Goal: Complete application form

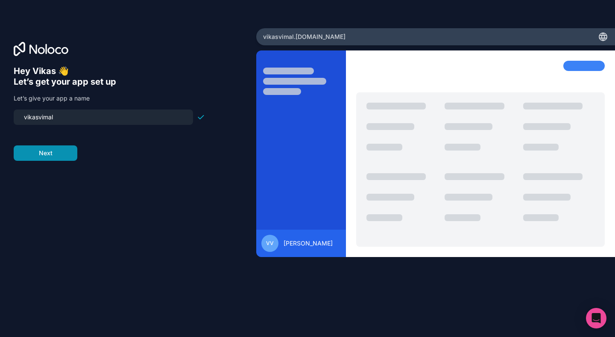
click at [50, 151] on button "Next" at bounding box center [46, 152] width 64 height 15
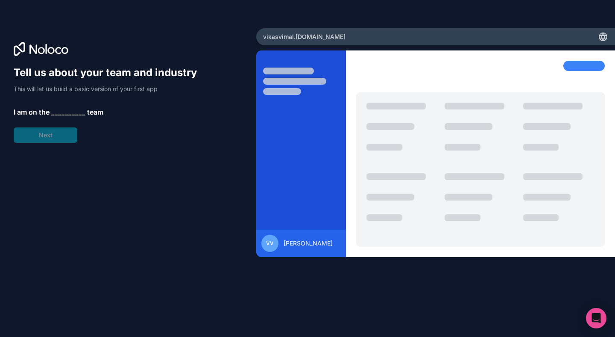
click at [56, 110] on span "__________" at bounding box center [68, 112] width 34 height 10
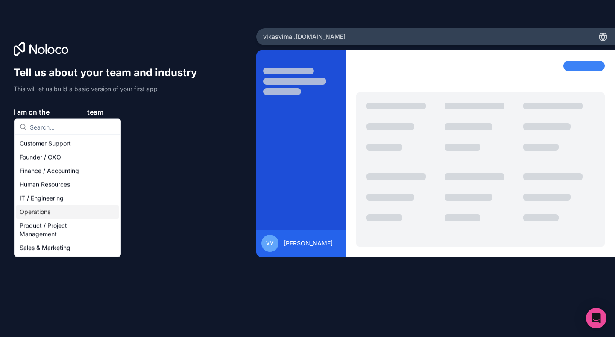
click at [68, 212] on div "Operations" at bounding box center [67, 212] width 103 height 14
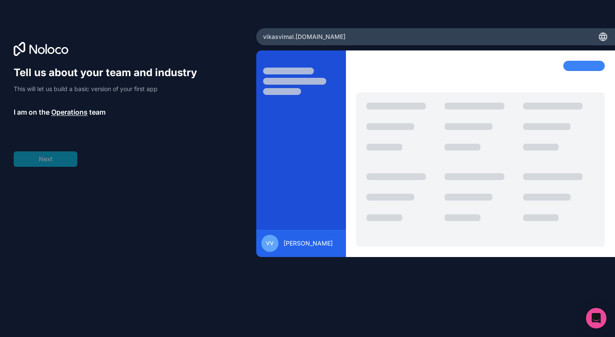
click at [57, 161] on div "Tell us about your team and industry This will let us build a basic version of …" at bounding box center [109, 116] width 191 height 101
click at [64, 137] on span "__________" at bounding box center [71, 136] width 34 height 10
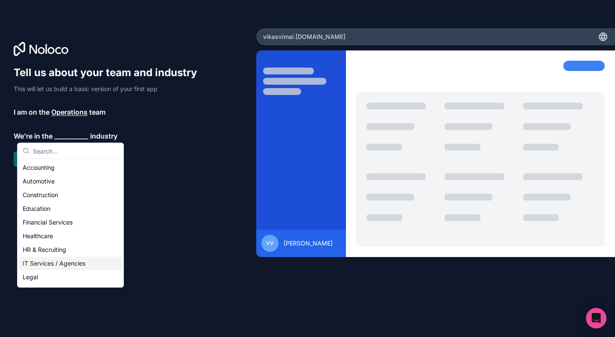
click at [46, 259] on div "IT Services / Agencies" at bounding box center [70, 263] width 103 height 14
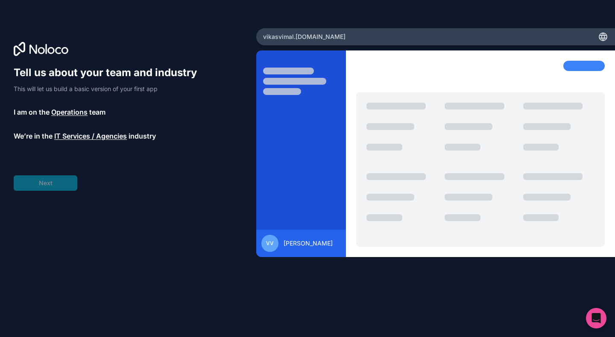
click at [59, 184] on div "Tell us about your team and industry This will let us build a basic version of …" at bounding box center [109, 128] width 191 height 125
click at [58, 157] on span "__________" at bounding box center [64, 160] width 34 height 10
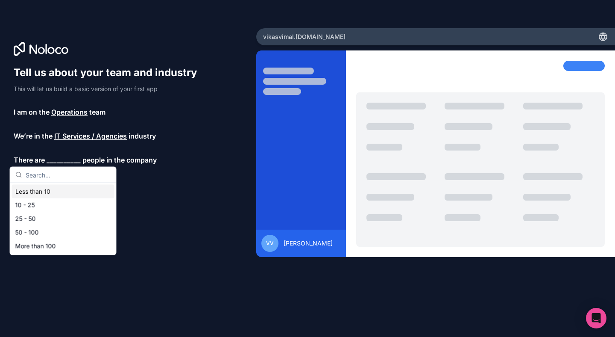
click at [43, 191] on div "Less than 10" at bounding box center [63, 192] width 103 height 14
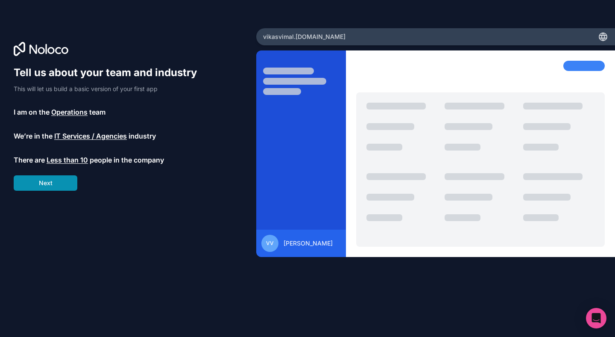
click at [48, 184] on button "Next" at bounding box center [46, 182] width 64 height 15
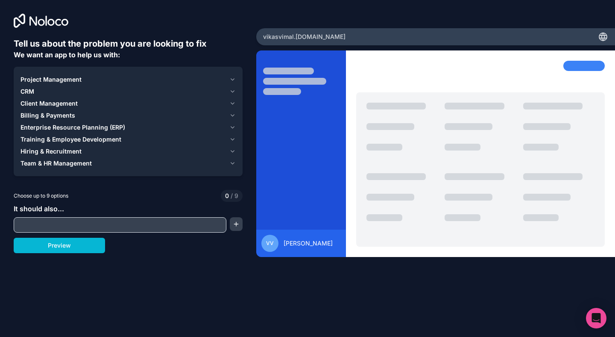
click at [69, 226] on input "text" at bounding box center [120, 225] width 208 height 12
click at [234, 226] on button "button" at bounding box center [236, 224] width 13 height 14
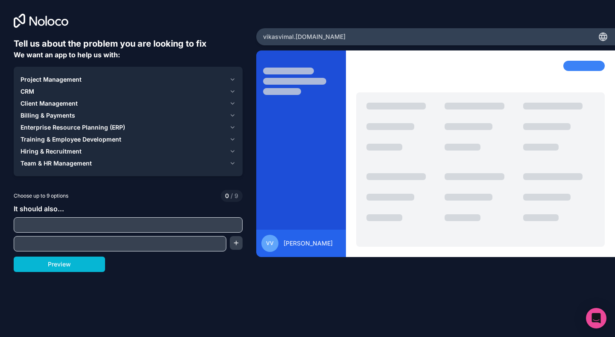
click at [102, 101] on div "Client Management" at bounding box center [123, 103] width 205 height 9
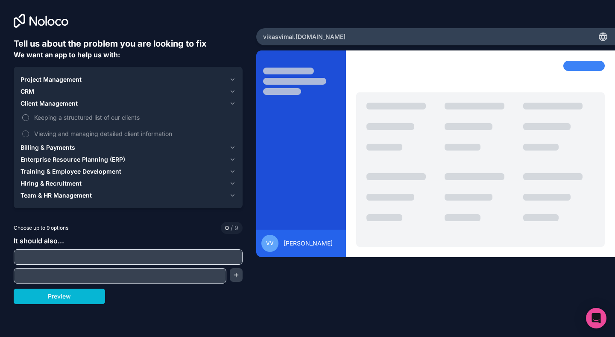
click at [88, 118] on span "Keeping a structured list of our clients" at bounding box center [134, 117] width 200 height 9
click at [29, 118] on button "Keeping a structured list of our clients" at bounding box center [25, 117] width 7 height 7
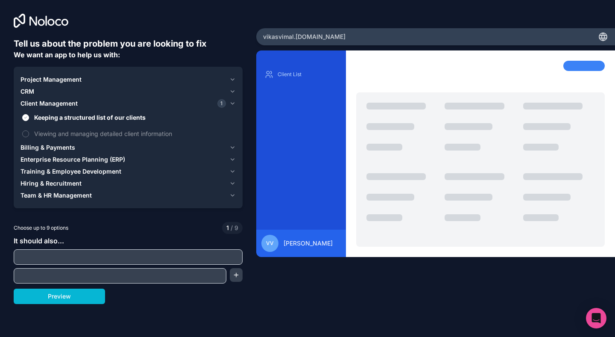
click at [80, 145] on div "Billing & Payments" at bounding box center [123, 147] width 205 height 9
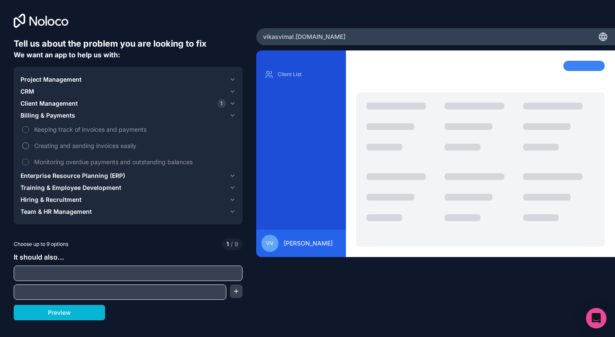
click at [82, 148] on span "Creating and sending invoices easily" at bounding box center [134, 145] width 200 height 9
click at [29, 148] on button "Creating and sending invoices easily" at bounding box center [25, 145] width 7 height 7
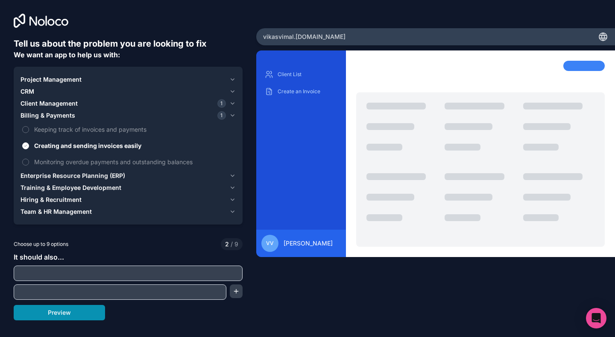
click at [52, 313] on button "Preview" at bounding box center [59, 312] width 91 height 15
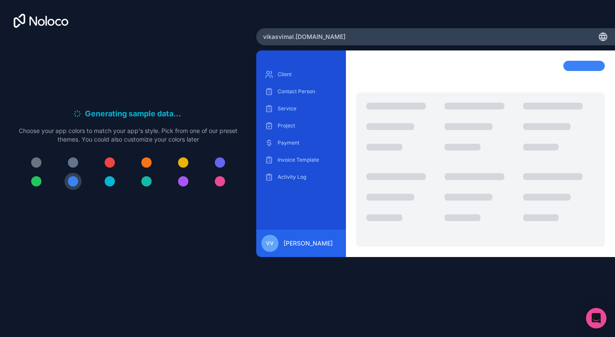
click at [311, 239] on span "[PERSON_NAME]" at bounding box center [308, 243] width 49 height 9
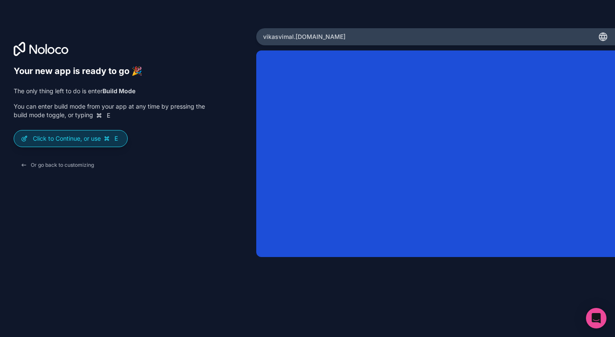
click at [79, 143] on div "Click to Continue, or use E" at bounding box center [70, 138] width 113 height 16
